Goal: Obtain resource: Download file/media

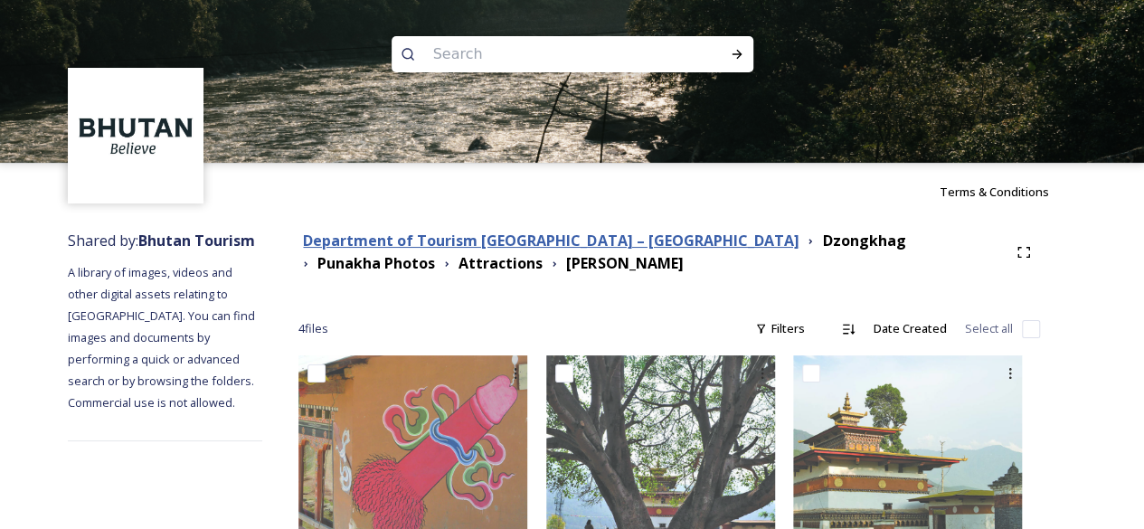
drag, startPoint x: 460, startPoint y: 236, endPoint x: 476, endPoint y: 244, distance: 17.4
click at [459, 235] on strong "Department of Tourism [GEOGRAPHIC_DATA] – [GEOGRAPHIC_DATA]" at bounding box center [551, 241] width 496 height 20
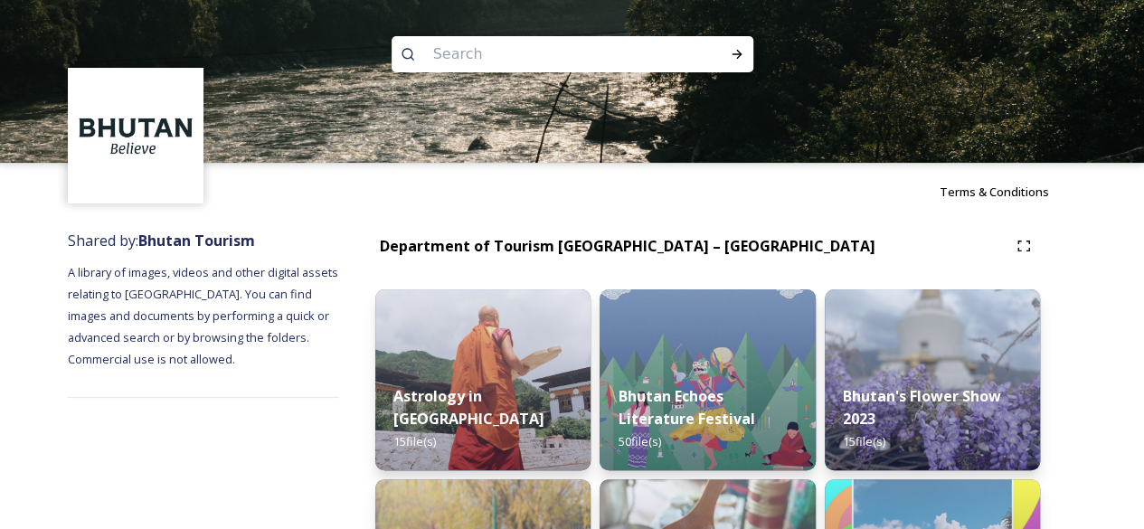
click at [769, 217] on div "Terms & Conditions" at bounding box center [572, 192] width 1144 height 58
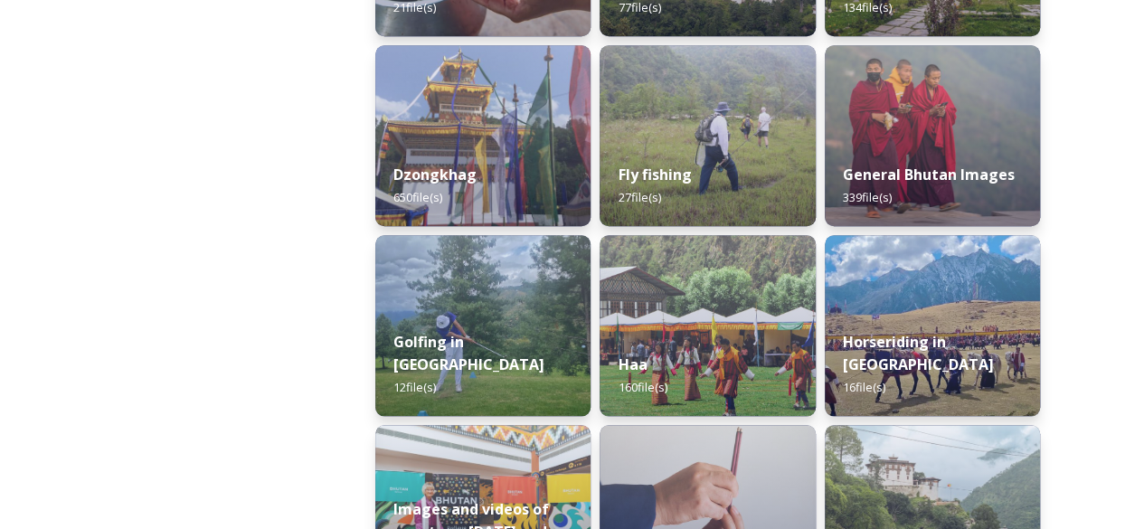
scroll to position [724, 0]
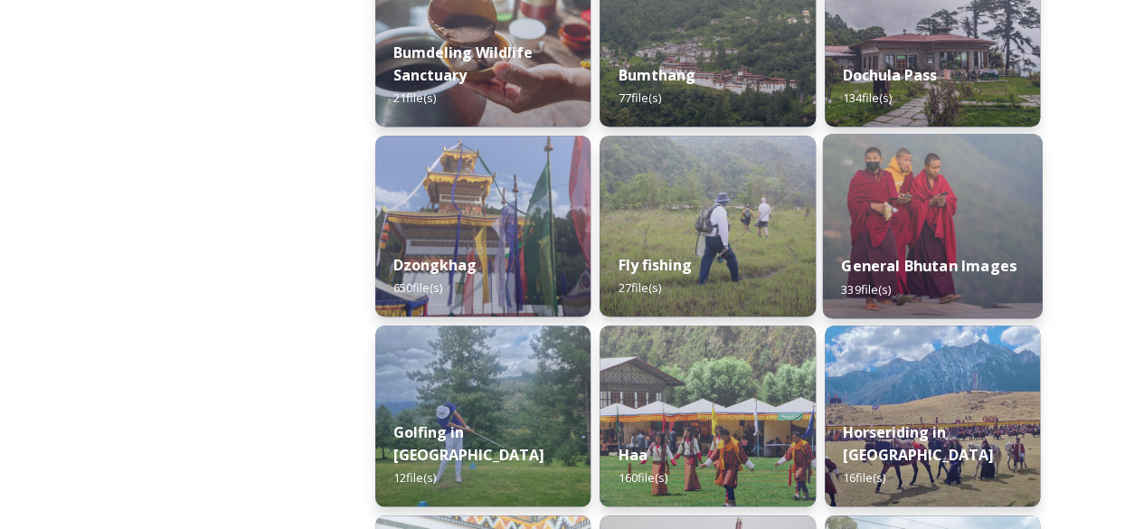
click at [906, 204] on img at bounding box center [932, 226] width 220 height 185
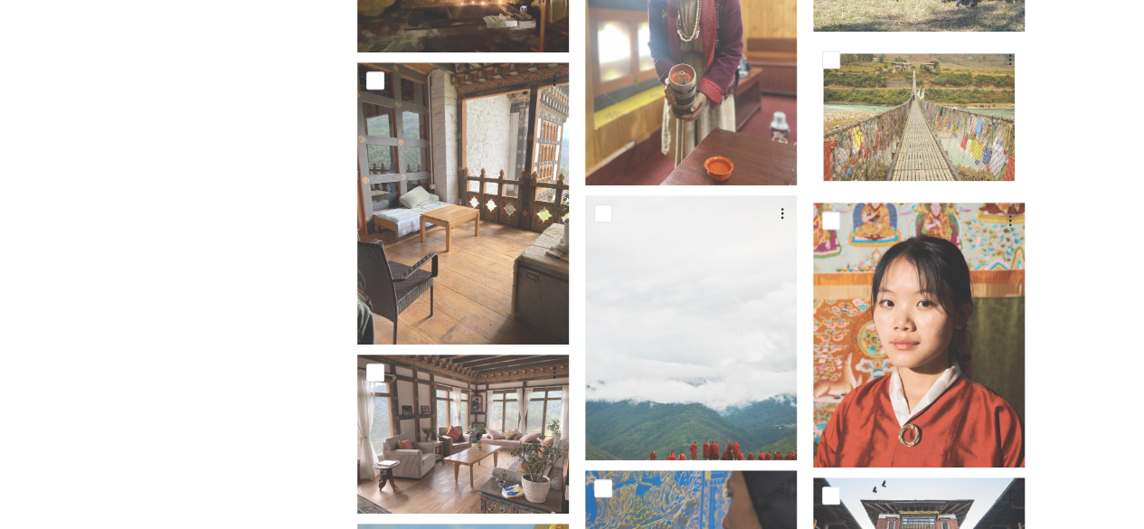
scroll to position [362, 0]
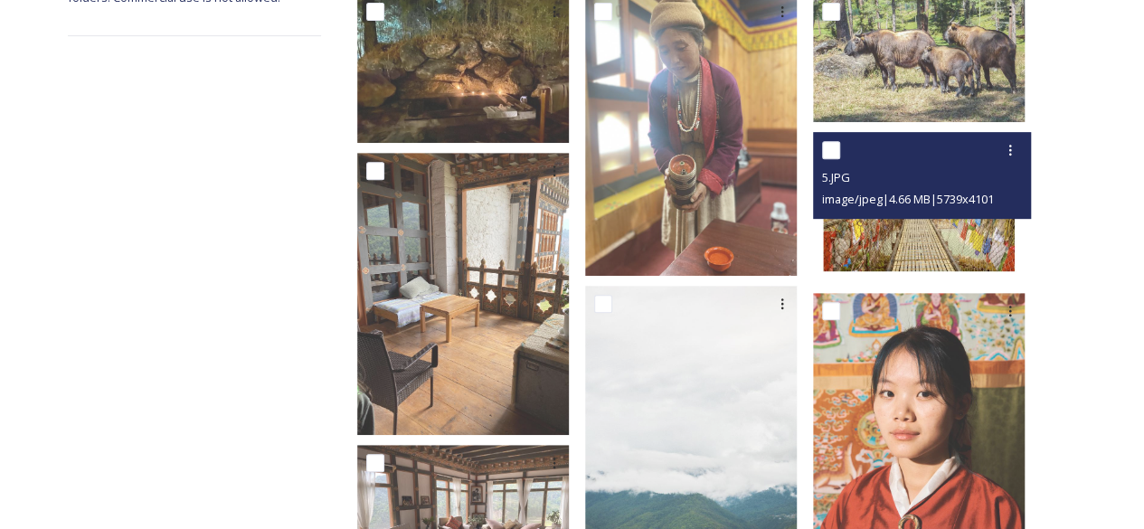
click at [919, 191] on span "image/jpeg | 4.66 MB | 5739 x 4101" at bounding box center [908, 199] width 172 height 16
click at [916, 216] on img at bounding box center [919, 207] width 212 height 151
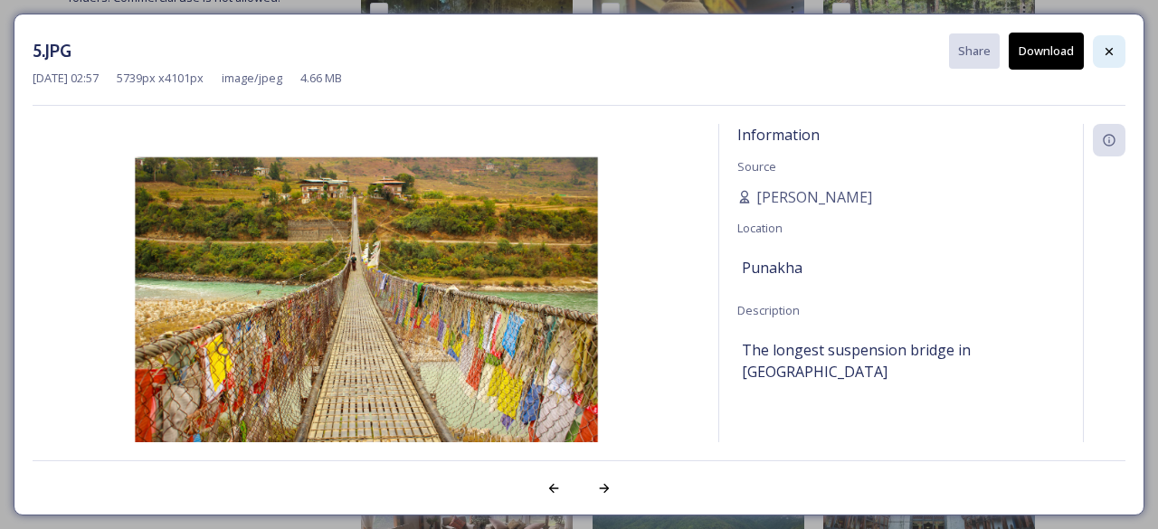
click at [1109, 46] on icon at bounding box center [1109, 51] width 14 height 14
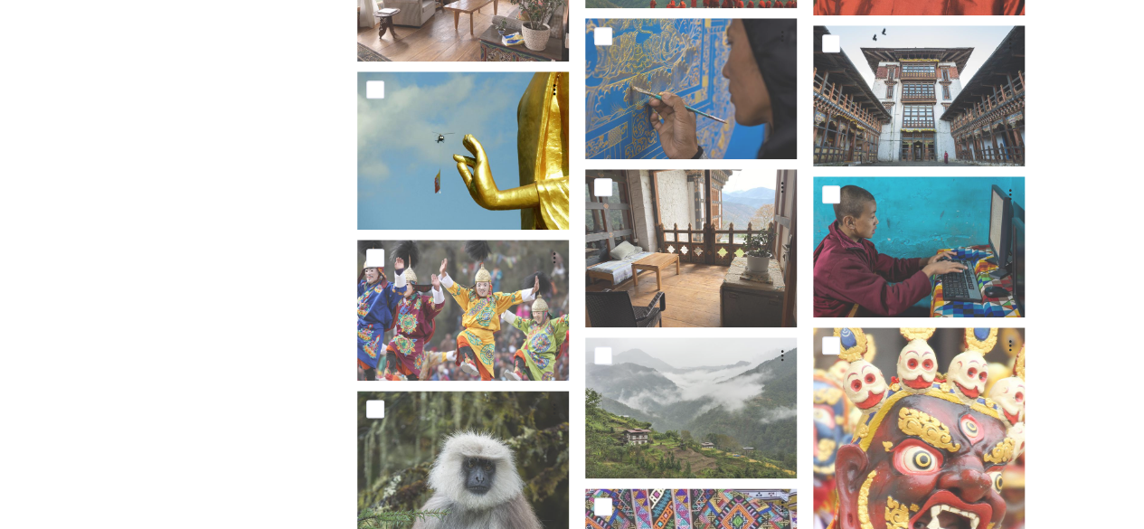
scroll to position [724, 0]
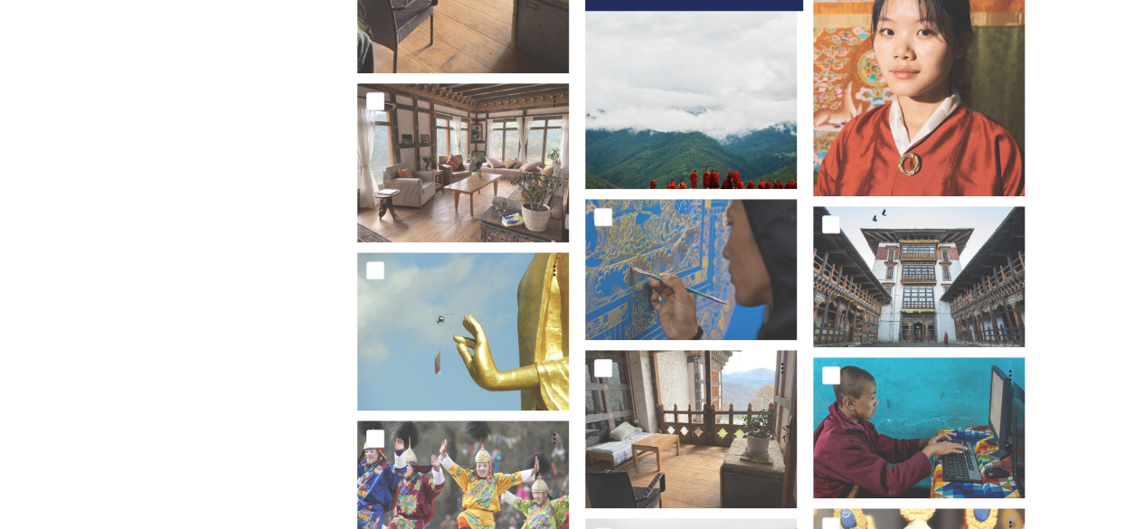
click at [699, 75] on img at bounding box center [691, 56] width 212 height 265
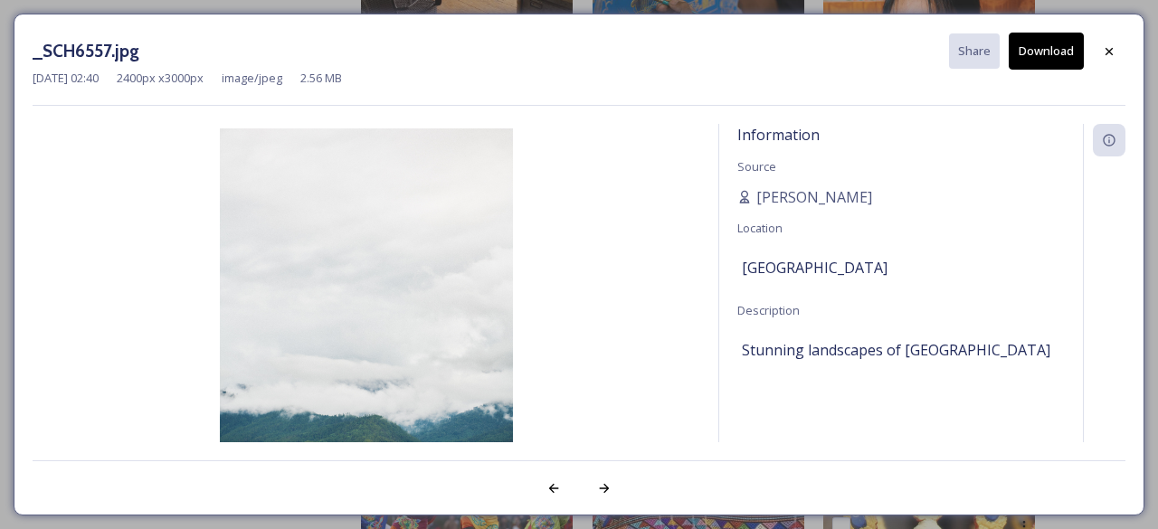
drag, startPoint x: 373, startPoint y: 251, endPoint x: 1073, endPoint y: 75, distance: 721.7
click at [1111, 49] on icon at bounding box center [1109, 51] width 14 height 14
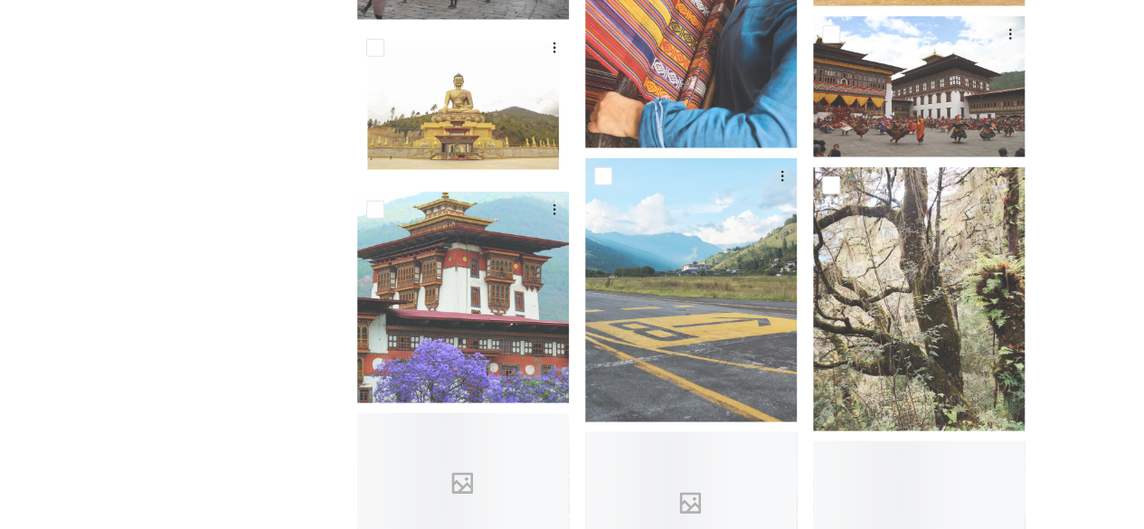
scroll to position [8774, 0]
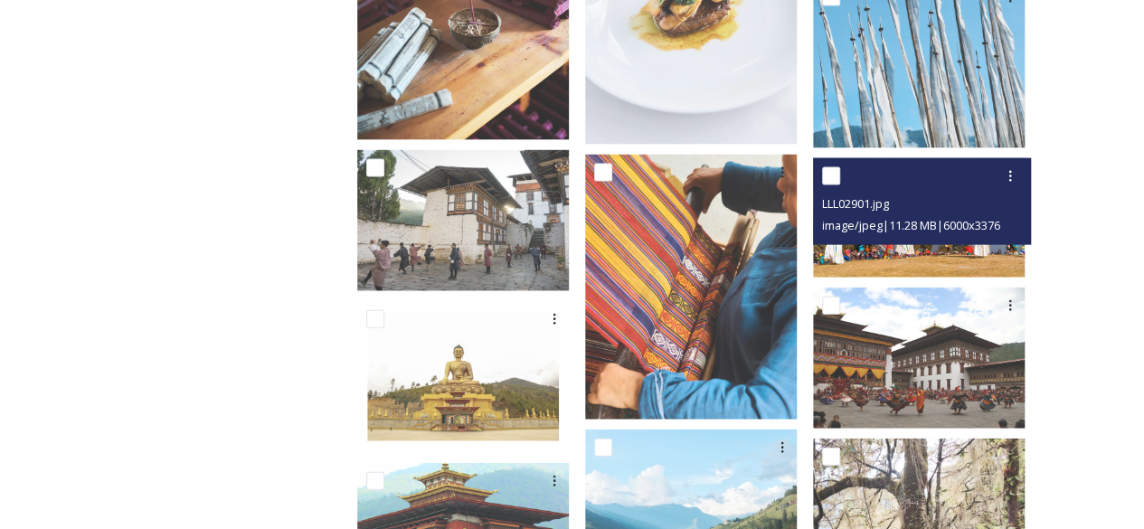
click at [953, 217] on span "image/jpeg | 11.28 MB | 6000 x 3376" at bounding box center [911, 225] width 178 height 16
click at [944, 235] on img at bounding box center [919, 217] width 212 height 119
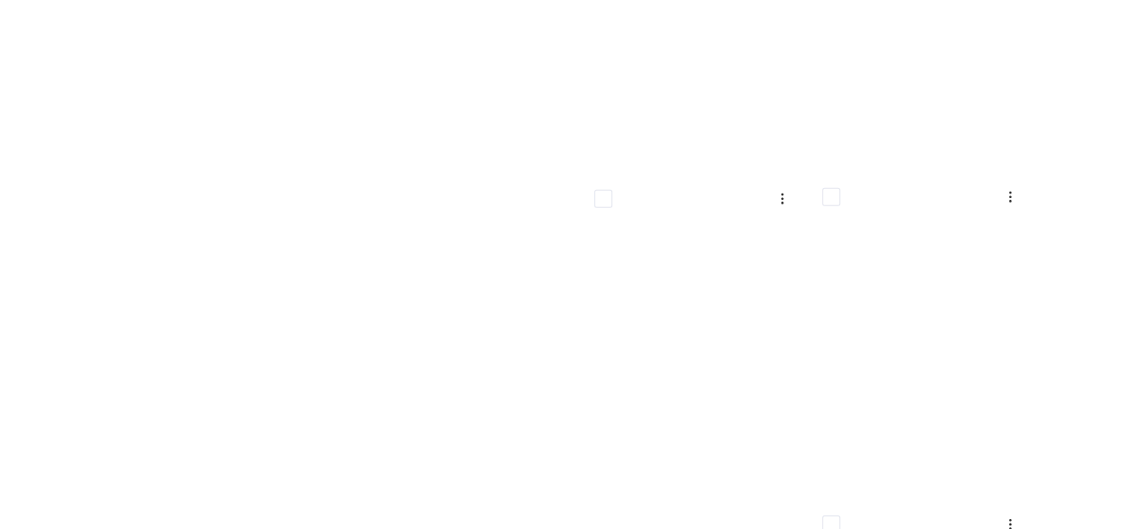
scroll to position [26242, 0]
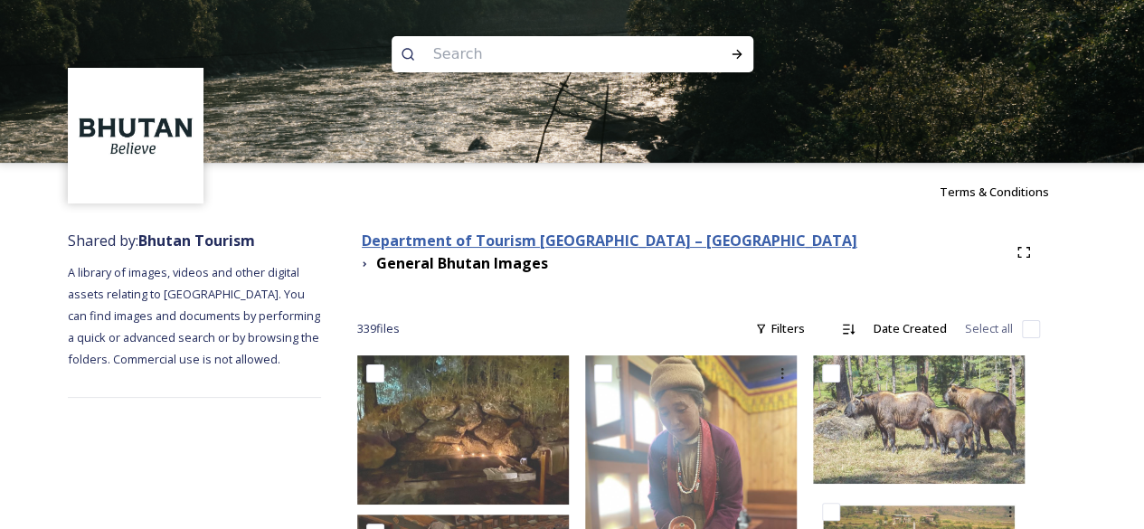
click at [644, 243] on strong "Department of Tourism [GEOGRAPHIC_DATA] – [GEOGRAPHIC_DATA]" at bounding box center [610, 241] width 496 height 20
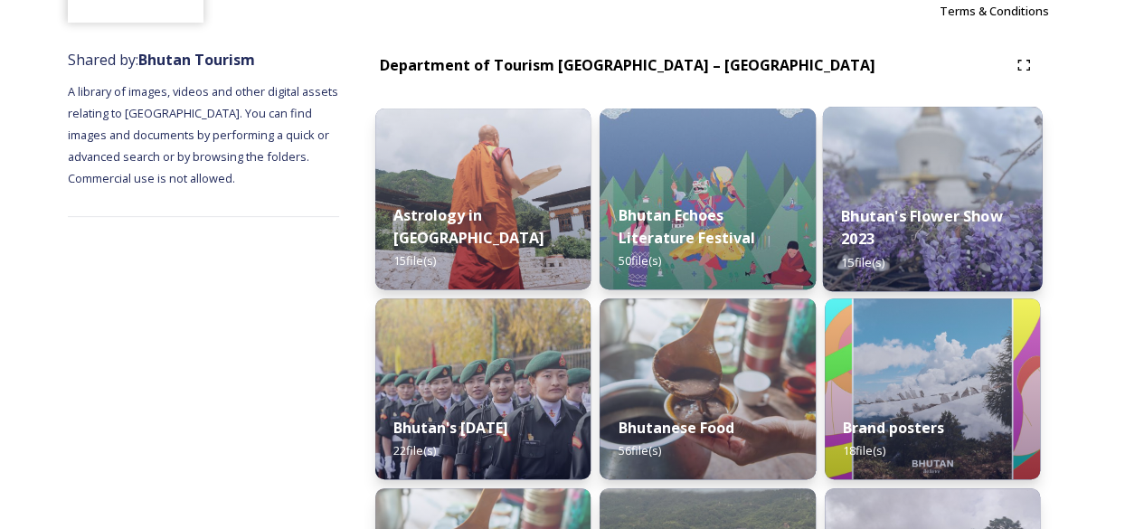
scroll to position [271, 0]
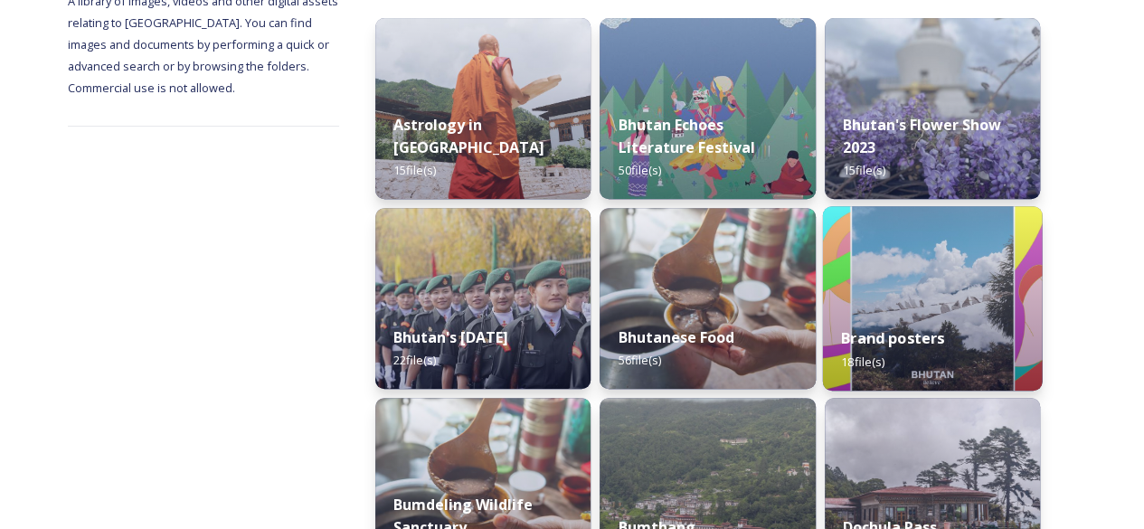
click at [948, 272] on img at bounding box center [932, 298] width 220 height 185
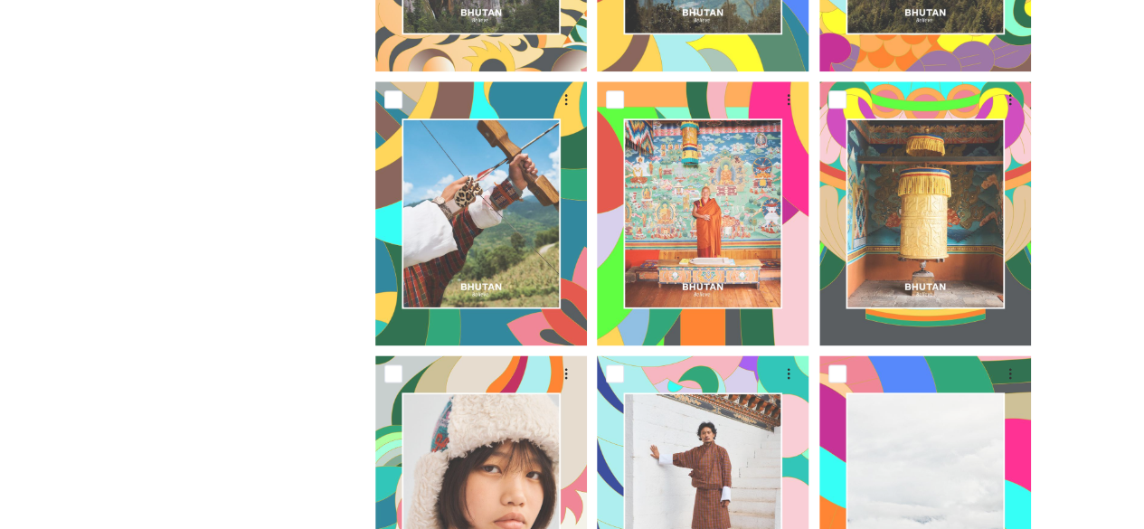
scroll to position [1491, 0]
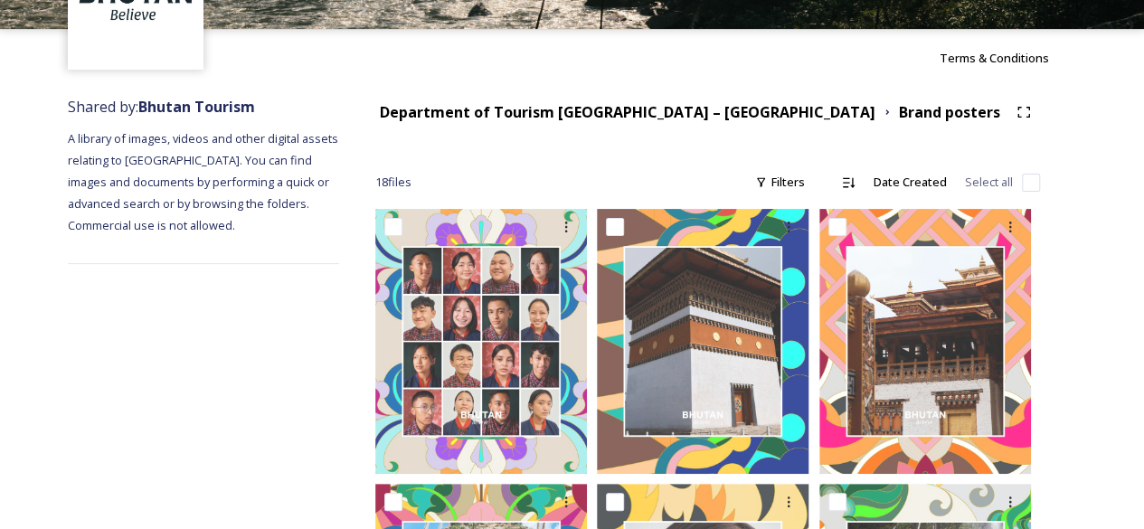
scroll to position [0, 0]
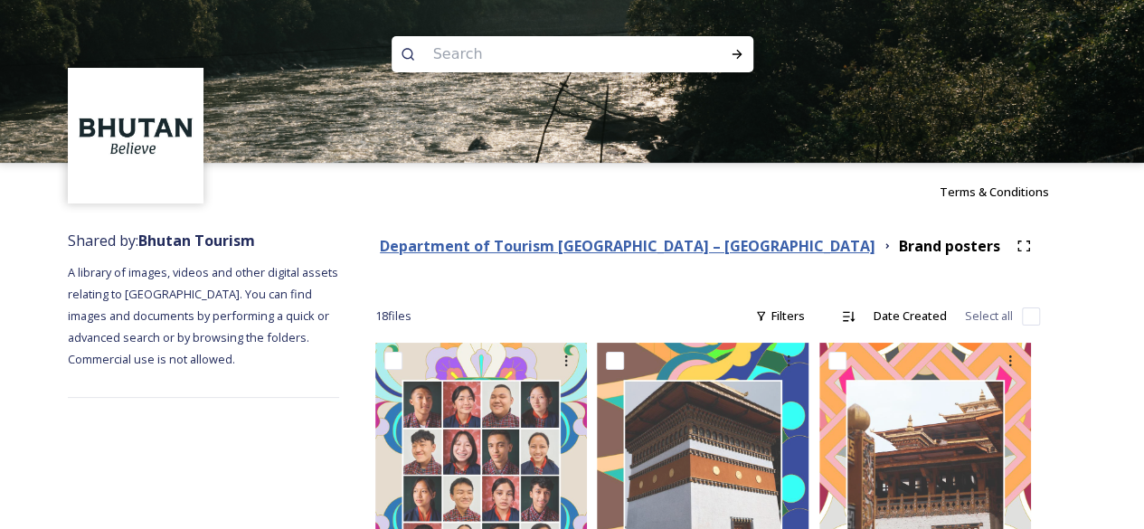
click at [517, 246] on strong "Department of Tourism [GEOGRAPHIC_DATA] – [GEOGRAPHIC_DATA]" at bounding box center [628, 246] width 496 height 20
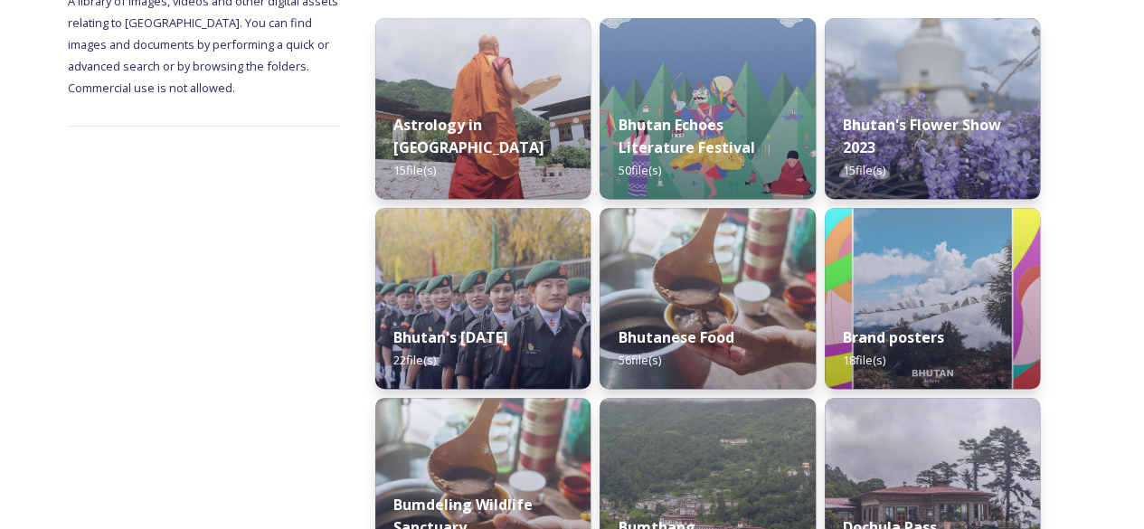
scroll to position [452, 0]
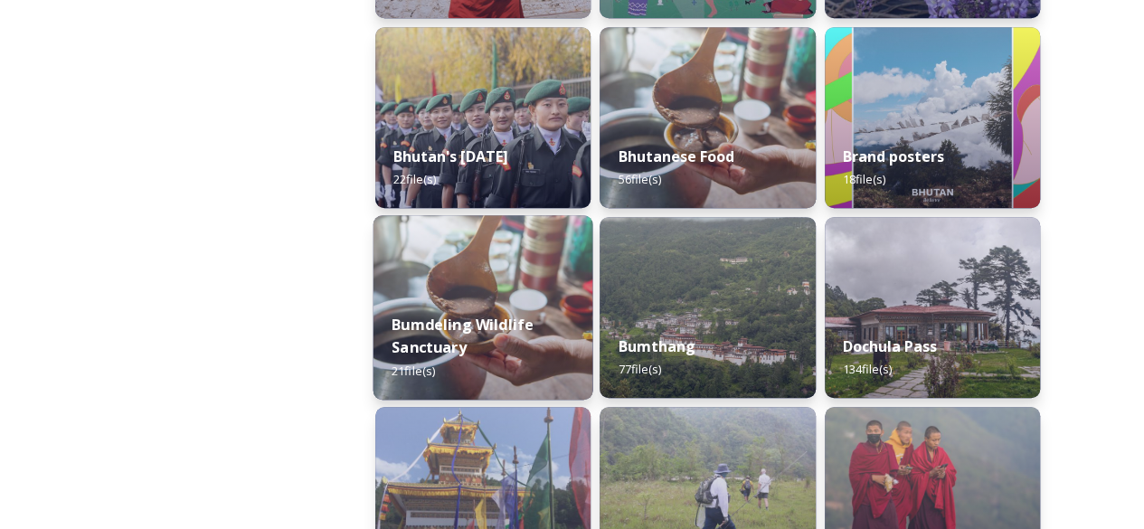
click at [501, 280] on img at bounding box center [484, 307] width 220 height 185
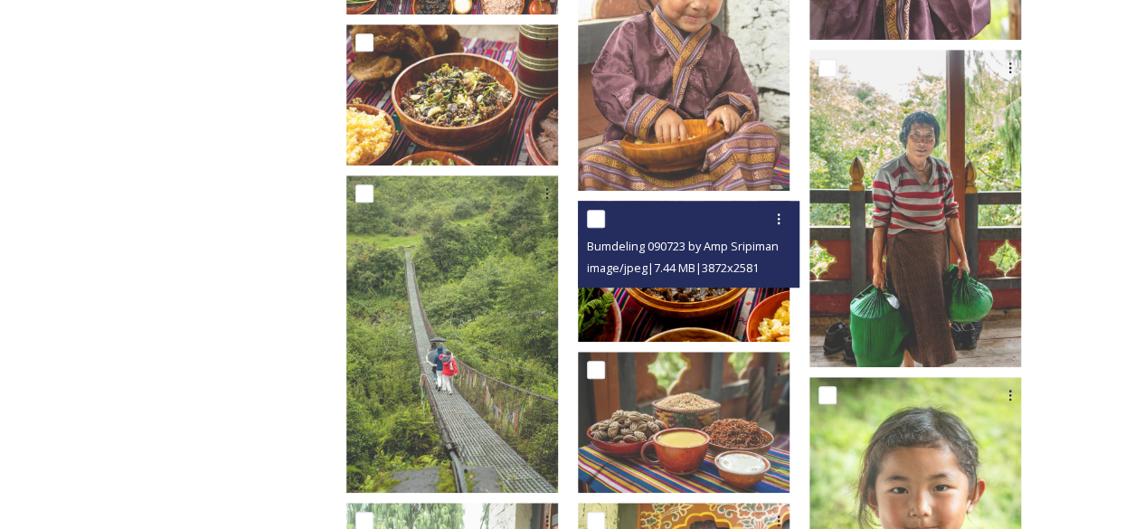
scroll to position [1266, 0]
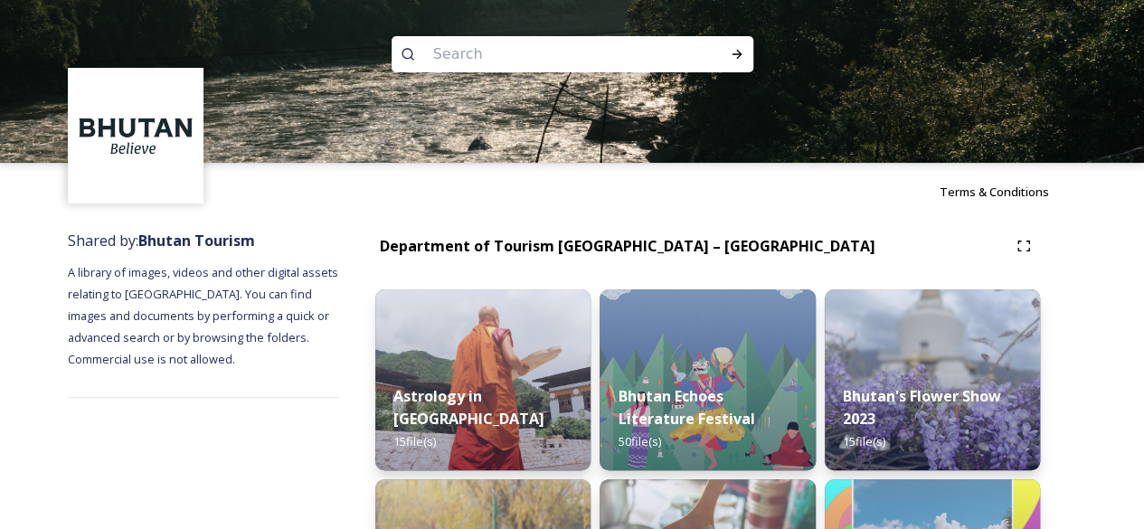
scroll to position [452, 0]
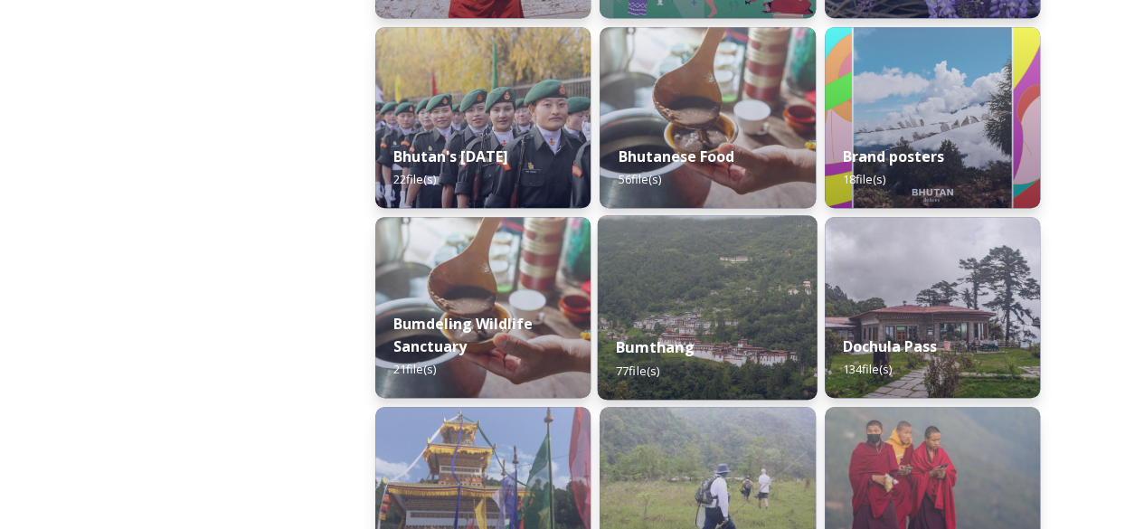
click at [716, 298] on img at bounding box center [708, 307] width 220 height 185
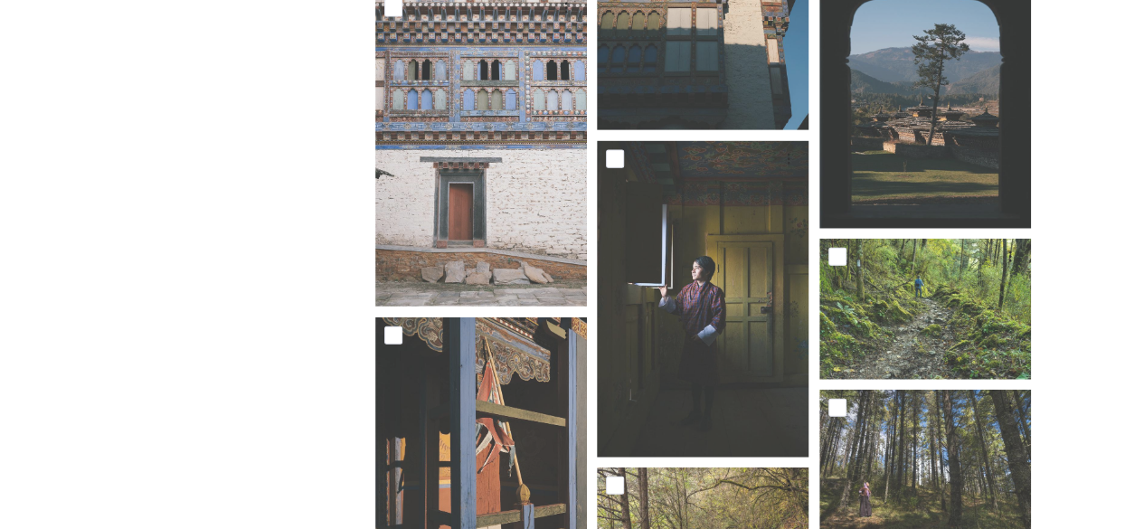
scroll to position [2171, 0]
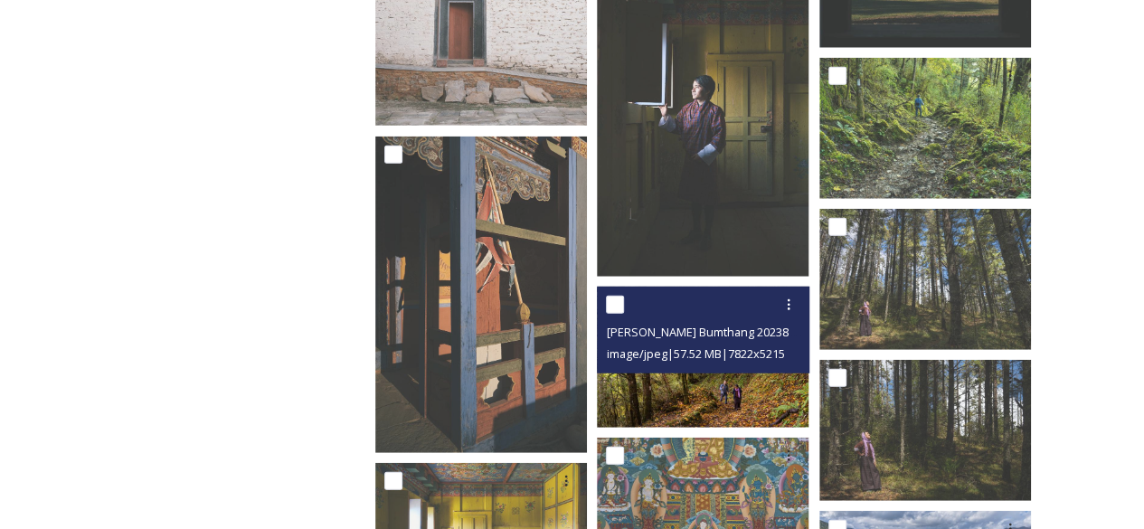
click at [698, 384] on img at bounding box center [703, 357] width 212 height 141
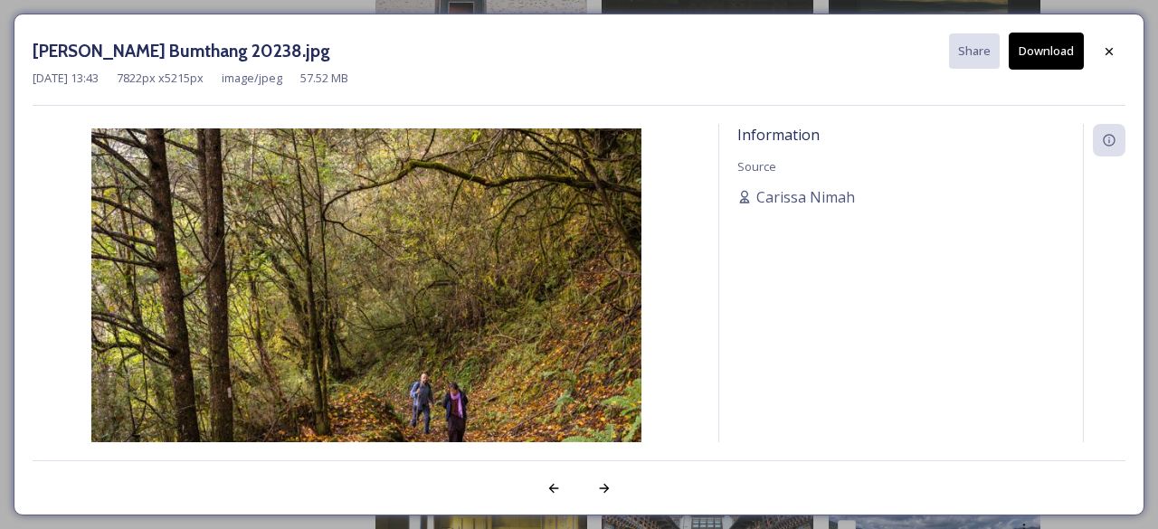
click at [966, 272] on div "Information Source [PERSON_NAME]" at bounding box center [901, 307] width 364 height 366
click at [884, 274] on div "Information Source [PERSON_NAME]" at bounding box center [901, 307] width 364 height 366
click at [1113, 50] on icon at bounding box center [1109, 51] width 14 height 14
